Goal: Find specific page/section: Find specific page/section

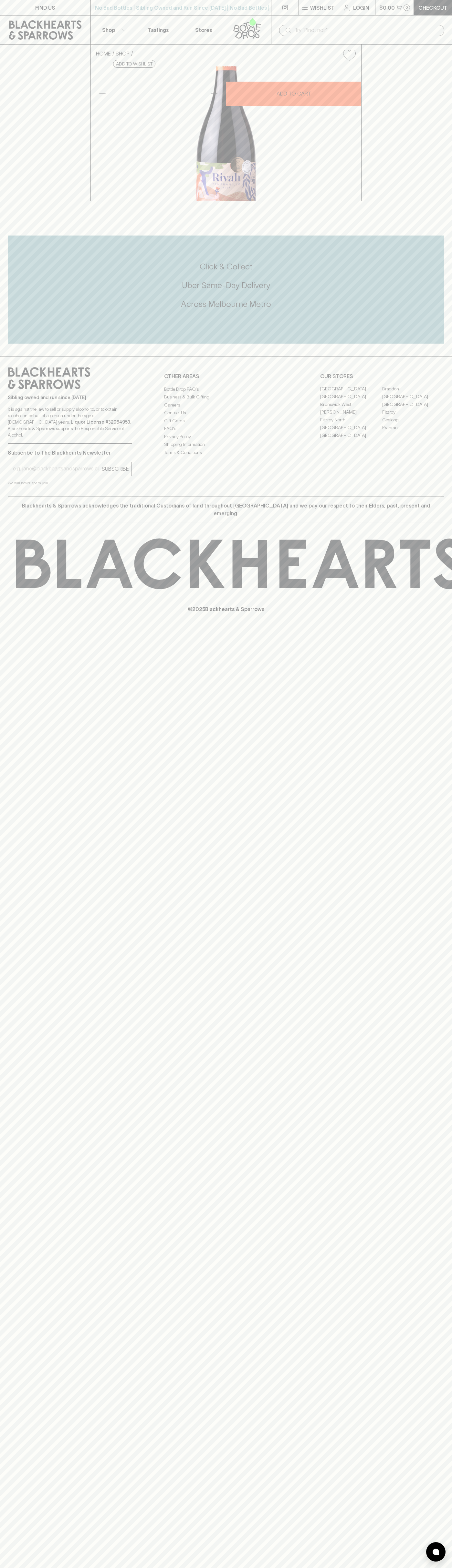
click at [221, 13] on div "| No Bad Bottles | Sibling Owned and Run Since 2006 | No Bad Bottles | Sibling …" at bounding box center [180, 7] width 181 height 15
click at [437, 1567] on html "FIND US | No Bad Bottles | Sibling Owned and Run Since 2006 | No Bad Bottles | …" at bounding box center [226, 784] width 452 height 1568
click at [149, 1567] on html "FIND US | No Bad Bottles | Sibling Owned and Run Since 2006 | No Bad Bottles | …" at bounding box center [226, 784] width 452 height 1568
click at [25, 1342] on div "FIND US | No Bad Bottles | Sibling Owned and Run Since 2006 | No Bad Bottles | …" at bounding box center [226, 784] width 452 height 1568
